Goal: Information Seeking & Learning: Learn about a topic

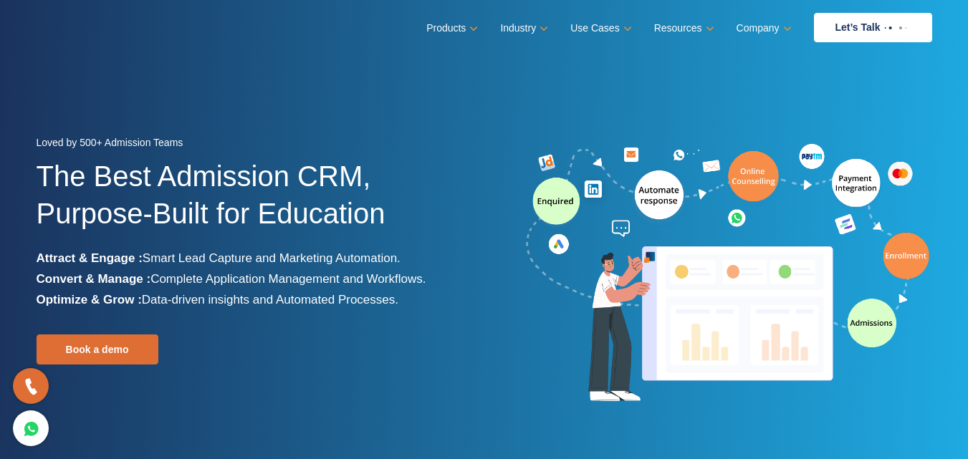
click at [479, 107] on section "Loved by 500+ Admission Teams The Best Admission CRM, Purpose-Built for Educati…" at bounding box center [484, 268] width 968 height 537
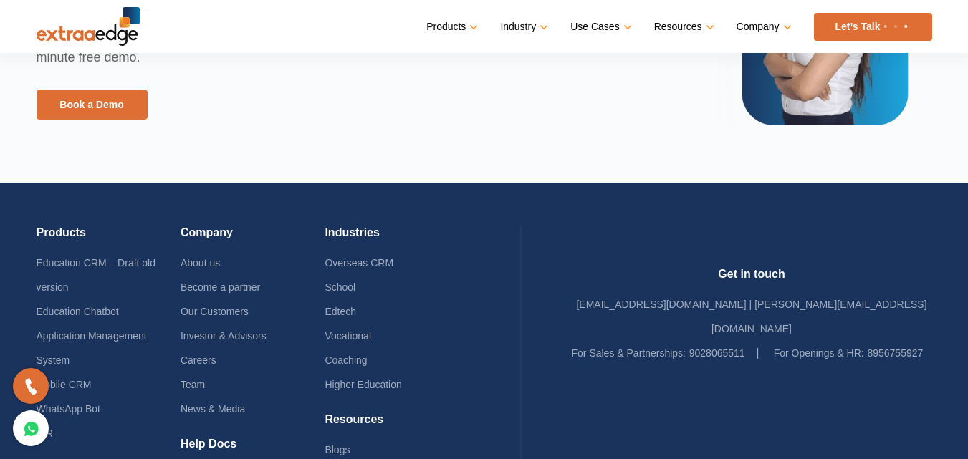
scroll to position [3429, 0]
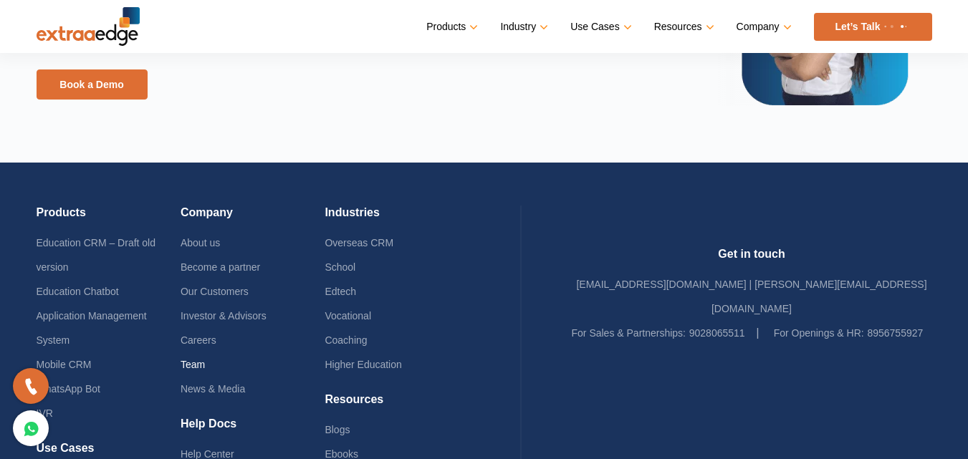
click at [203, 364] on link "Team" at bounding box center [193, 364] width 24 height 11
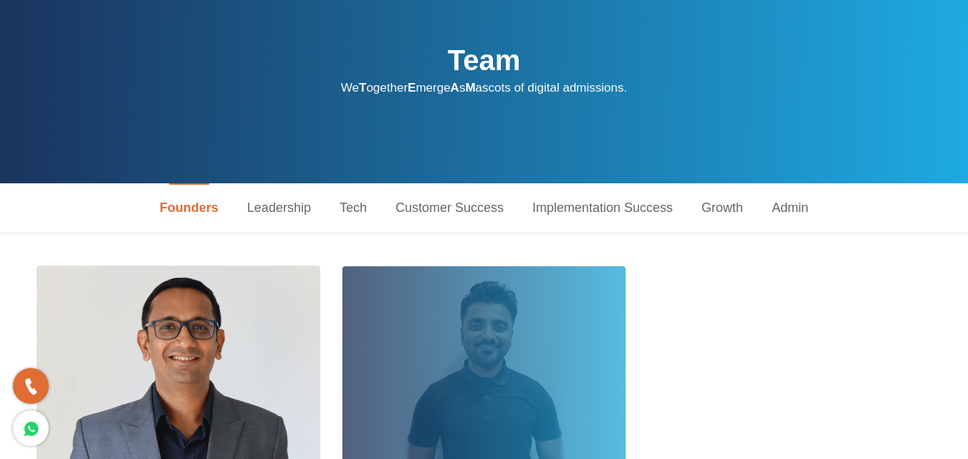
scroll to position [215, 0]
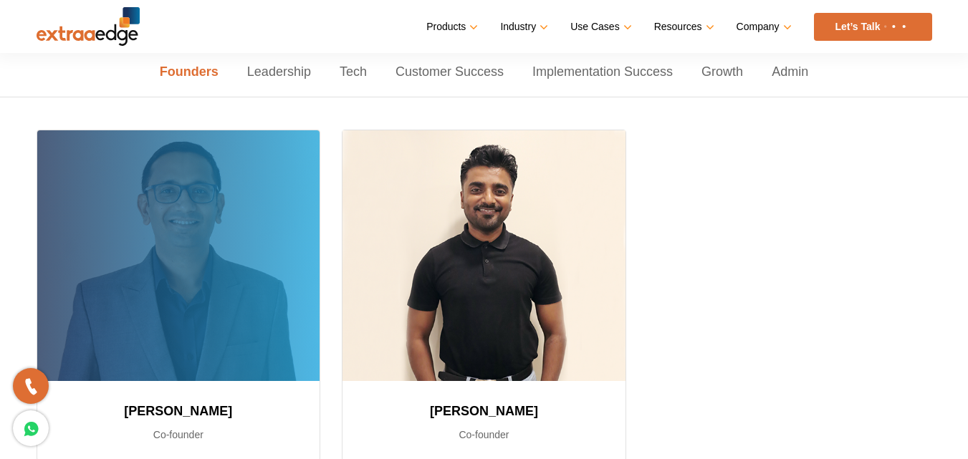
drag, startPoint x: 131, startPoint y: 407, endPoint x: 273, endPoint y: 413, distance: 142.0
click at [273, 413] on h3 "[PERSON_NAME]" at bounding box center [178, 411] width 249 height 26
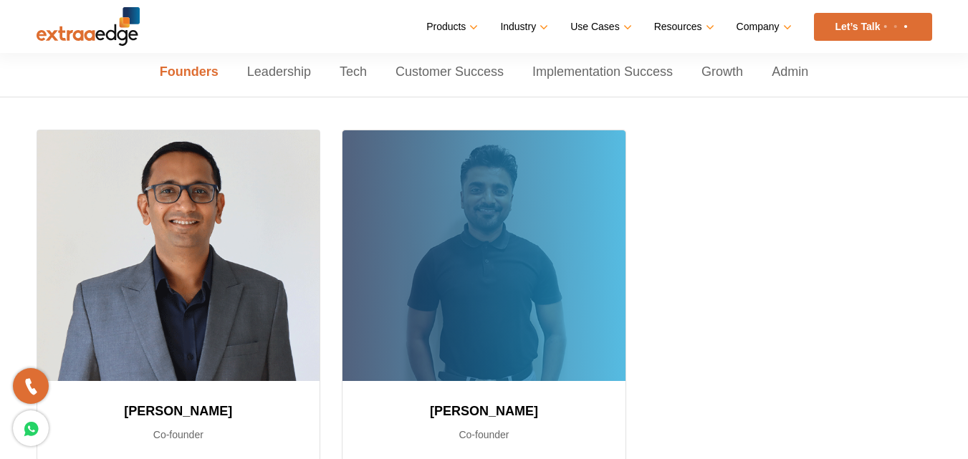
drag, startPoint x: 431, startPoint y: 406, endPoint x: 549, endPoint y: 413, distance: 117.7
click at [549, 413] on h3 "[PERSON_NAME]" at bounding box center [484, 411] width 249 height 26
copy h3 "[PERSON_NAME]"
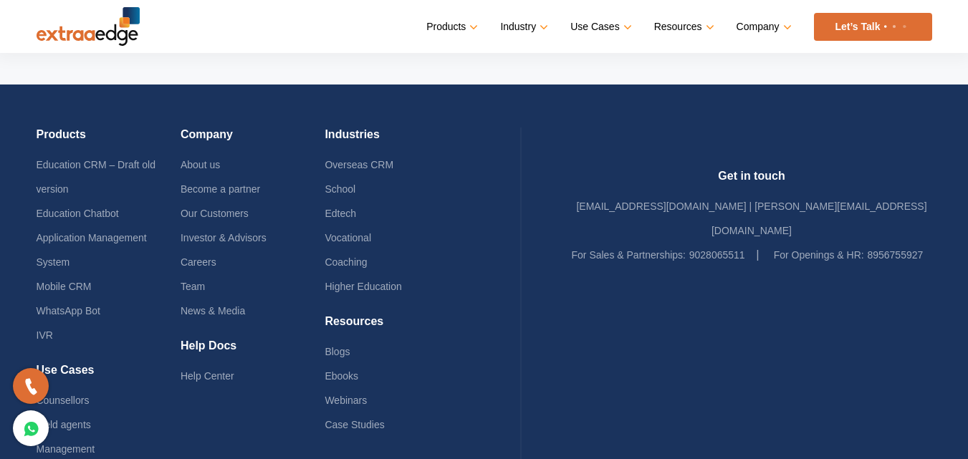
scroll to position [925, 0]
